Goal: Navigation & Orientation: Find specific page/section

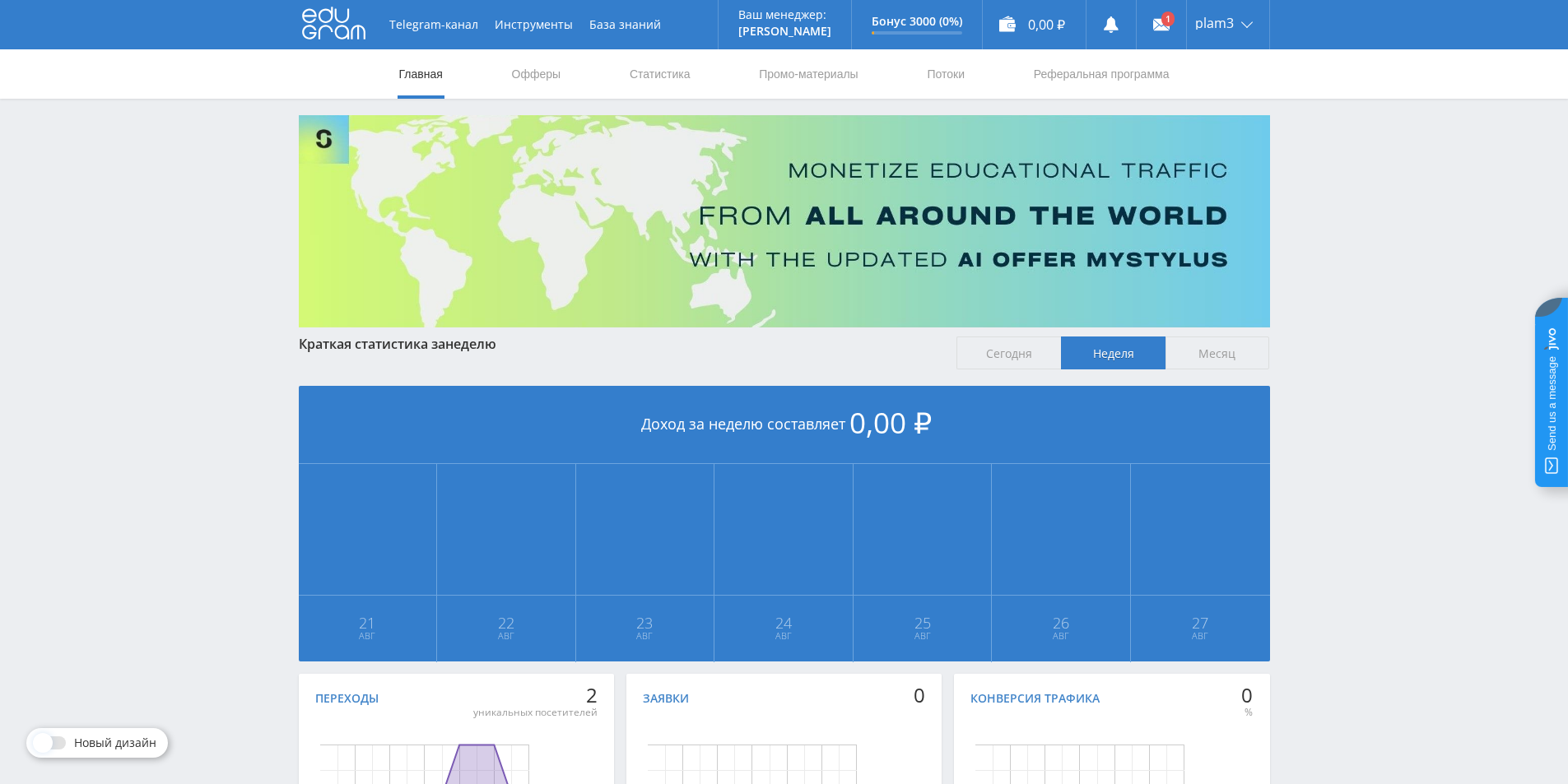
scroll to position [192, 0]
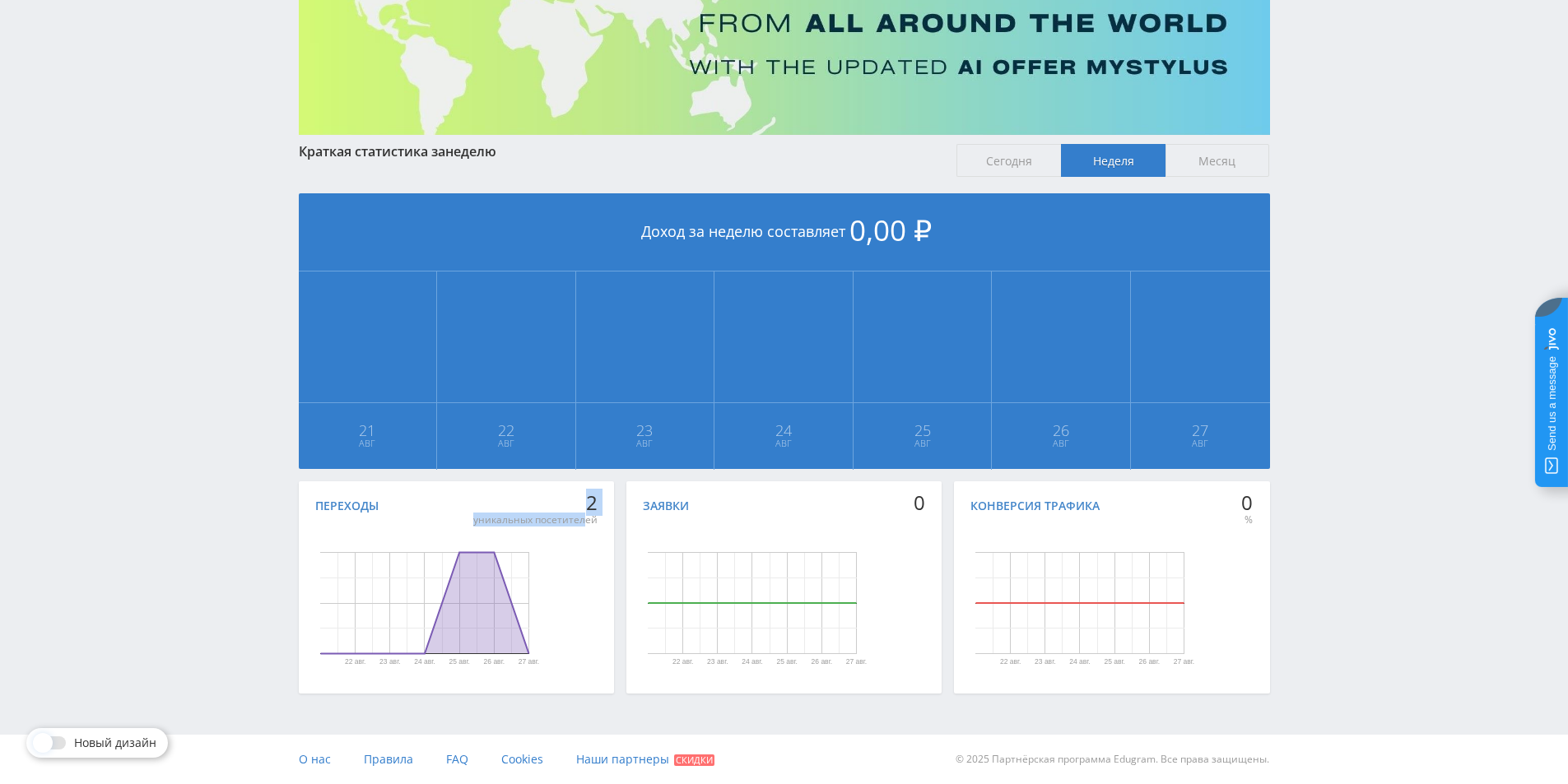
drag, startPoint x: 566, startPoint y: 511, endPoint x: 587, endPoint y: 513, distance: 21.1
click at [587, 513] on div "2 уникальных посетителей" at bounding box center [535, 509] width 124 height 36
click at [575, 513] on div "уникальных посетителей" at bounding box center [535, 520] width 124 height 13
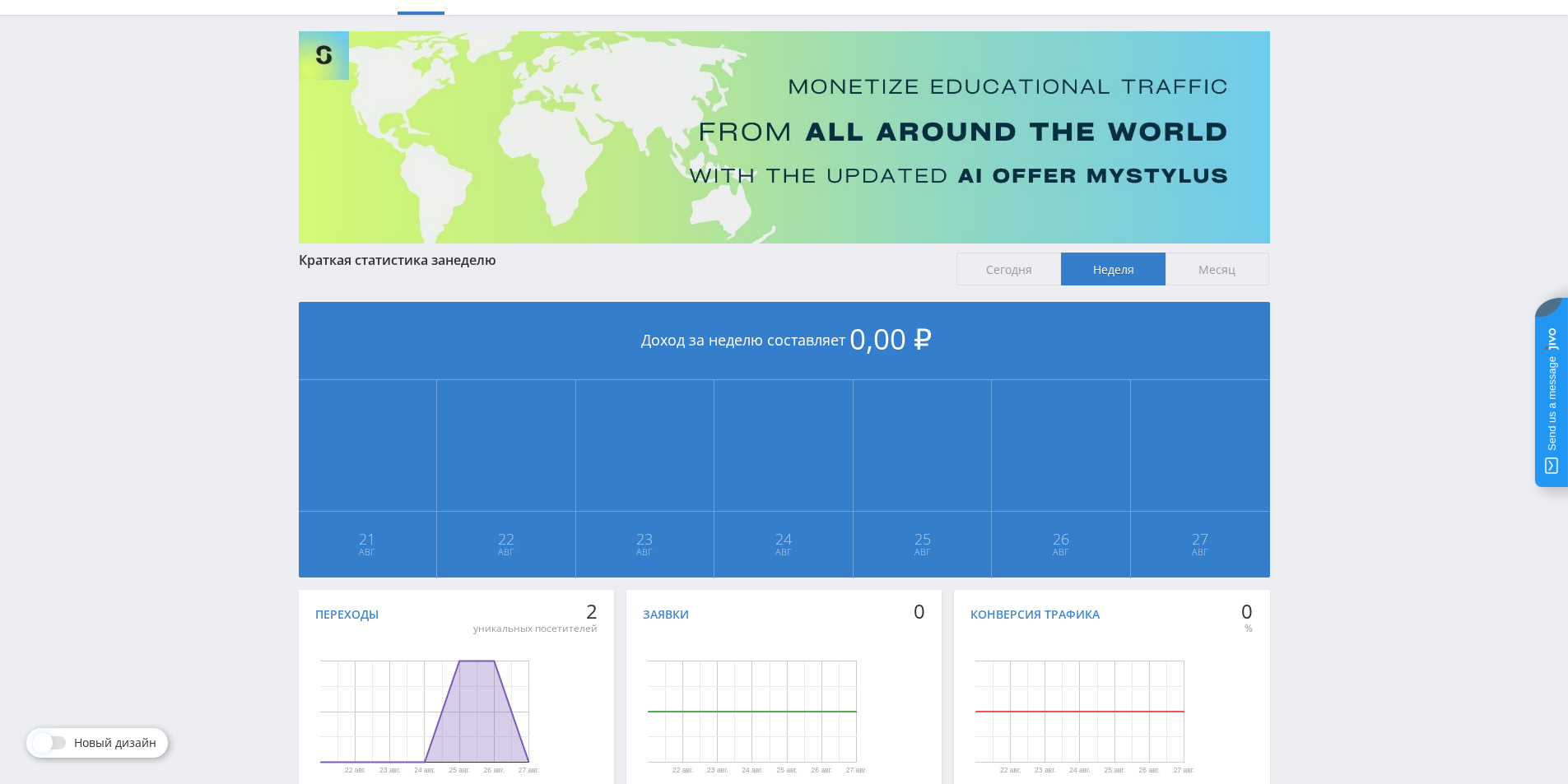
scroll to position [0, 0]
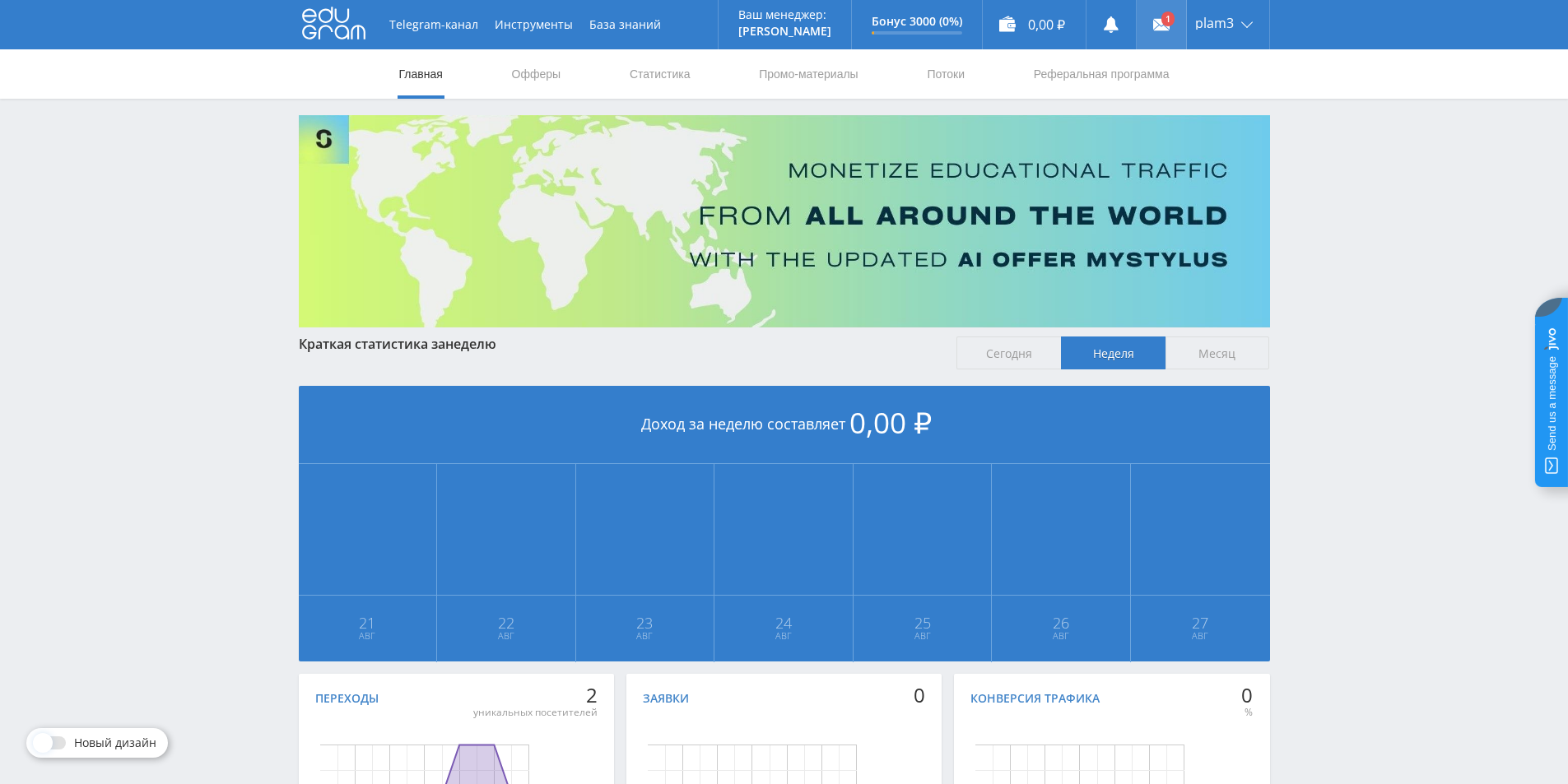
click at [1155, 32] on icon at bounding box center [1162, 25] width 17 height 17
